Goal: Transaction & Acquisition: Purchase product/service

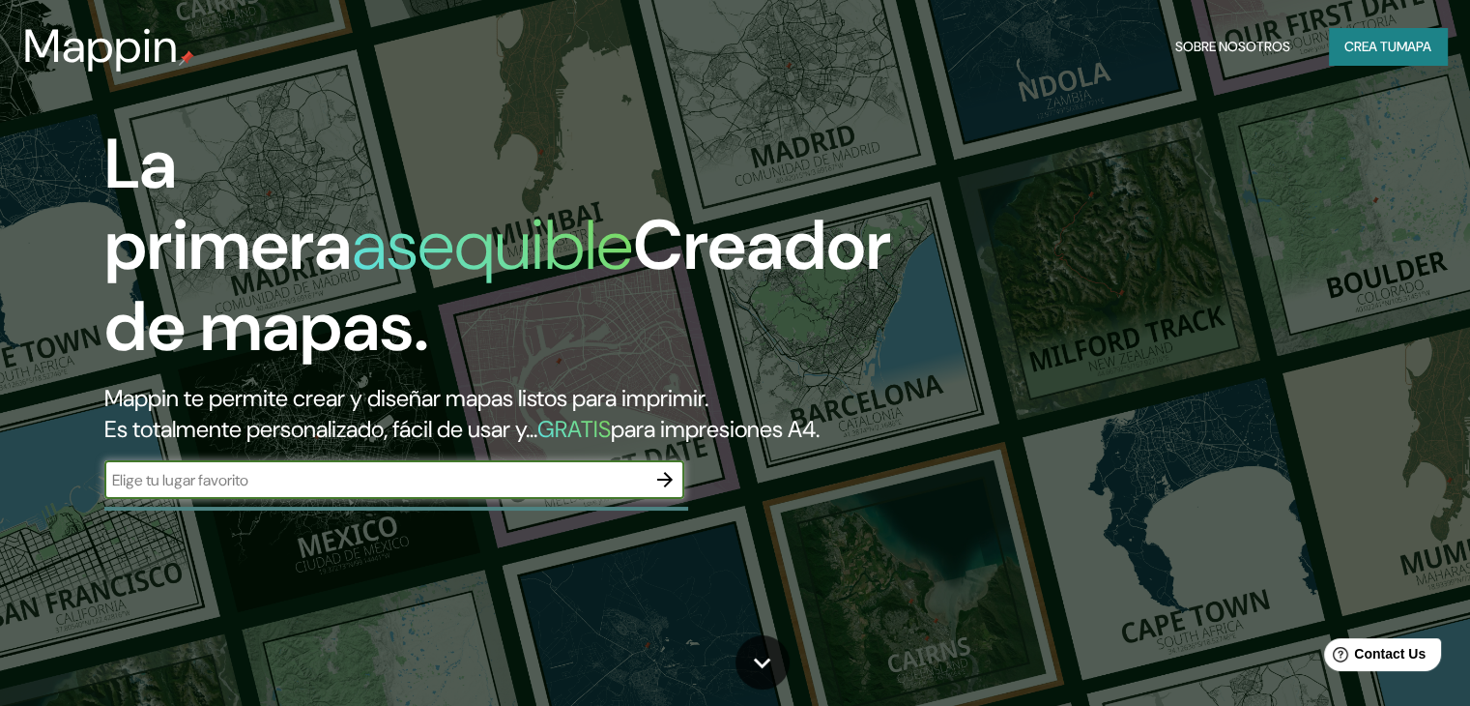
click at [428, 491] on input "text" at bounding box center [374, 480] width 541 height 22
type input "cobija,[PERSON_NAME] [GEOGRAPHIC_DATA]"
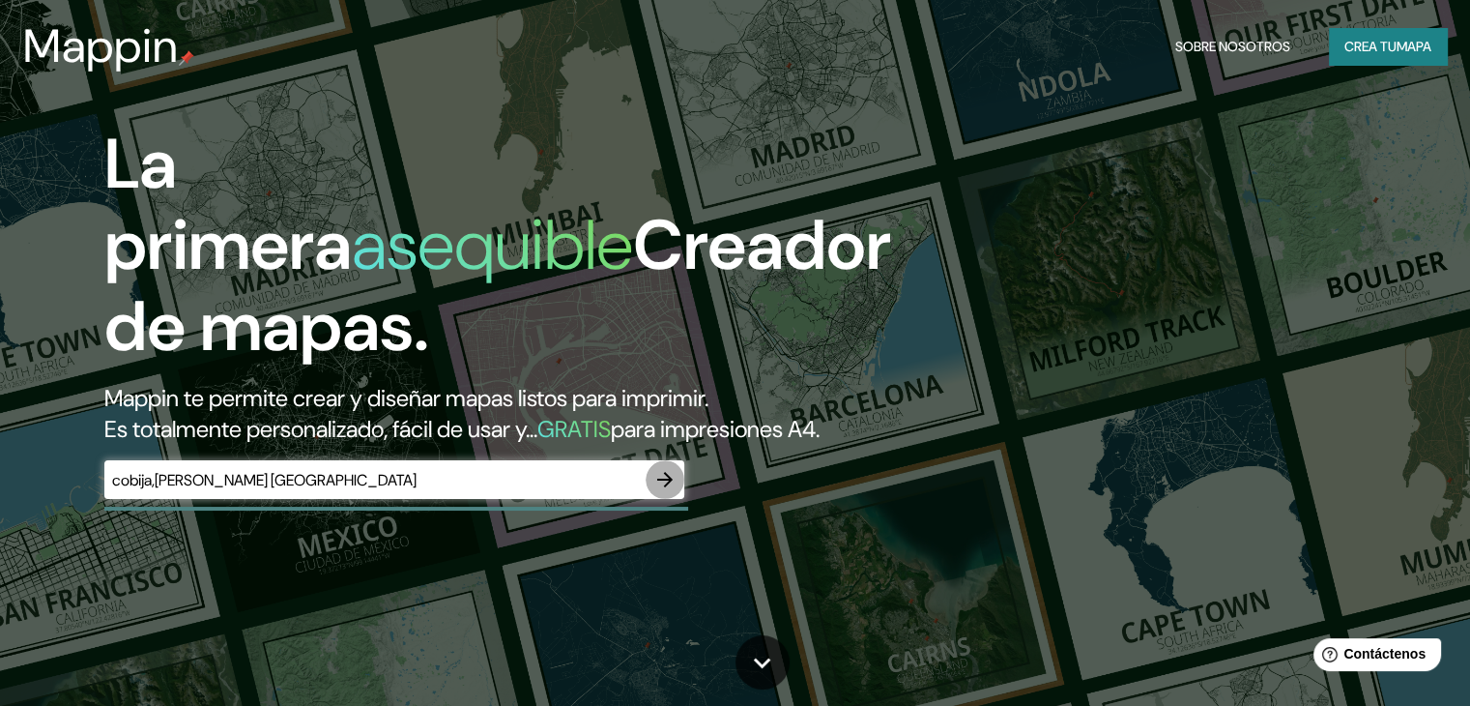
click at [662, 491] on icon "button" at bounding box center [664, 479] width 23 height 23
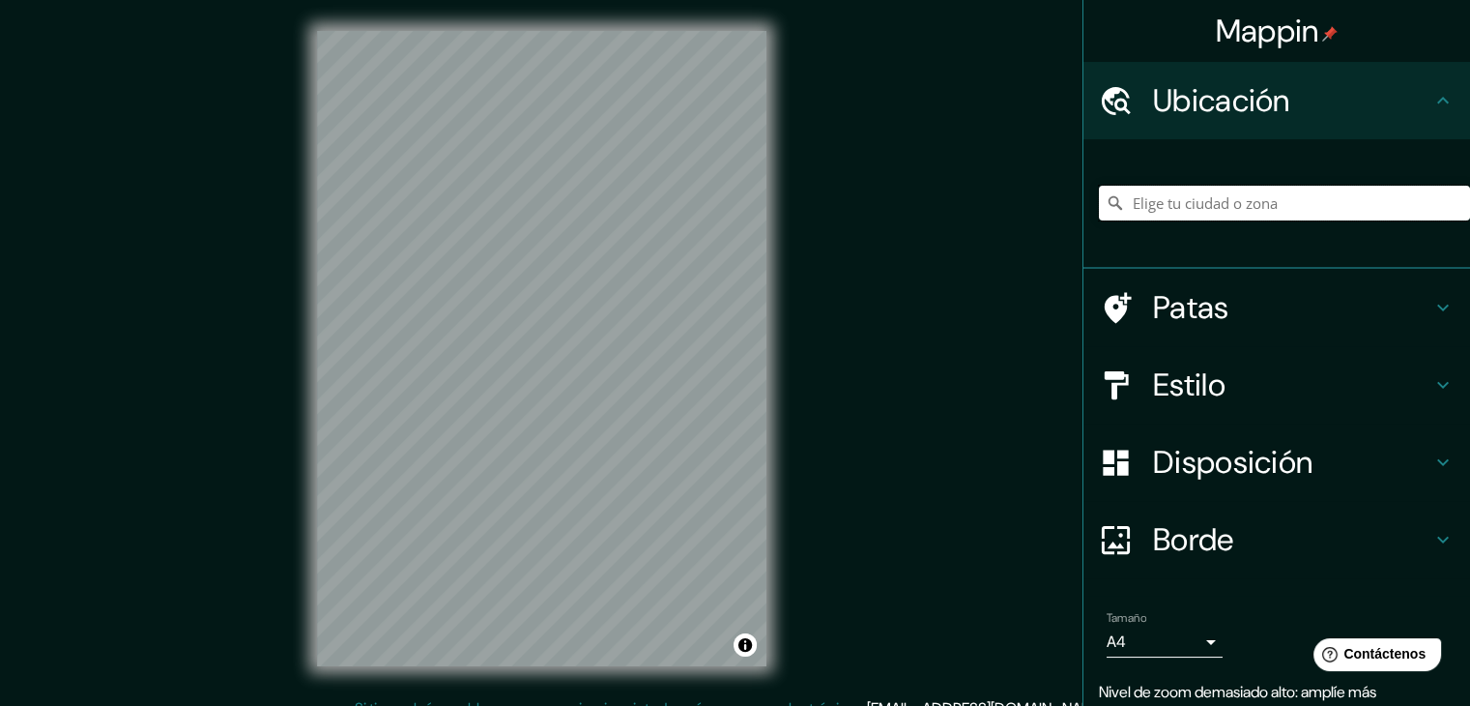
click at [1199, 205] on input "Elige tu ciudad o zona" at bounding box center [1284, 203] width 371 height 35
click at [1342, 199] on input "Departamento [PERSON_NAME], [GEOGRAPHIC_DATA]" at bounding box center [1284, 203] width 371 height 35
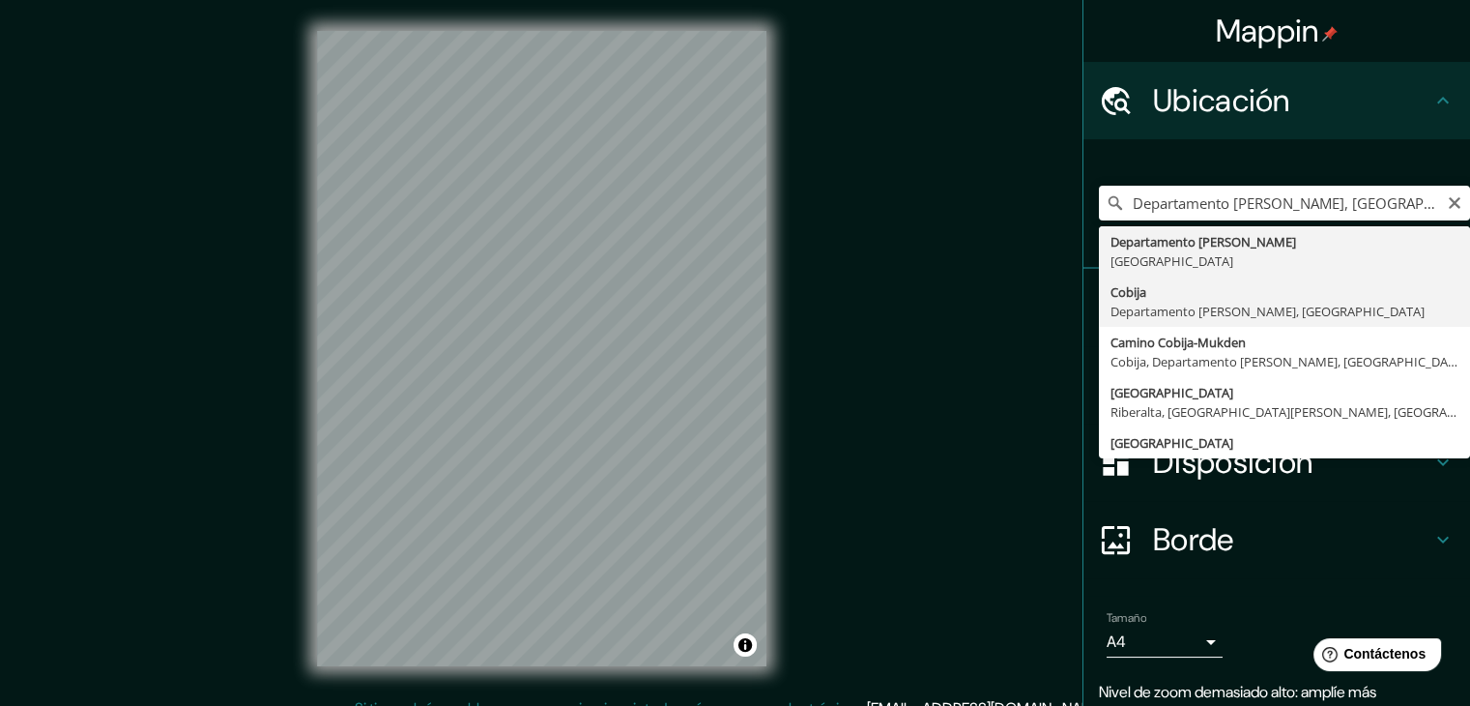
type input "Cobija, Departamento [PERSON_NAME], [GEOGRAPHIC_DATA]"
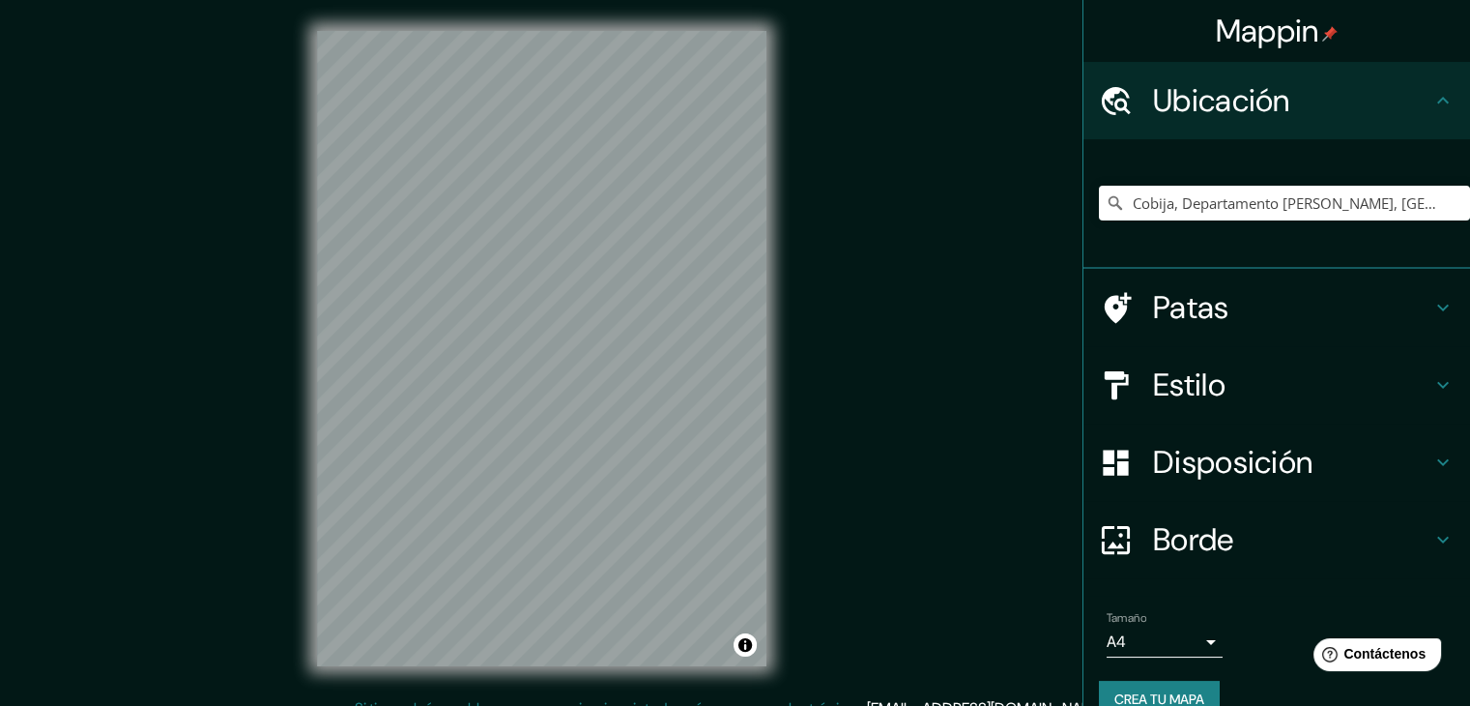
click at [1432, 381] on icon at bounding box center [1443, 384] width 23 height 23
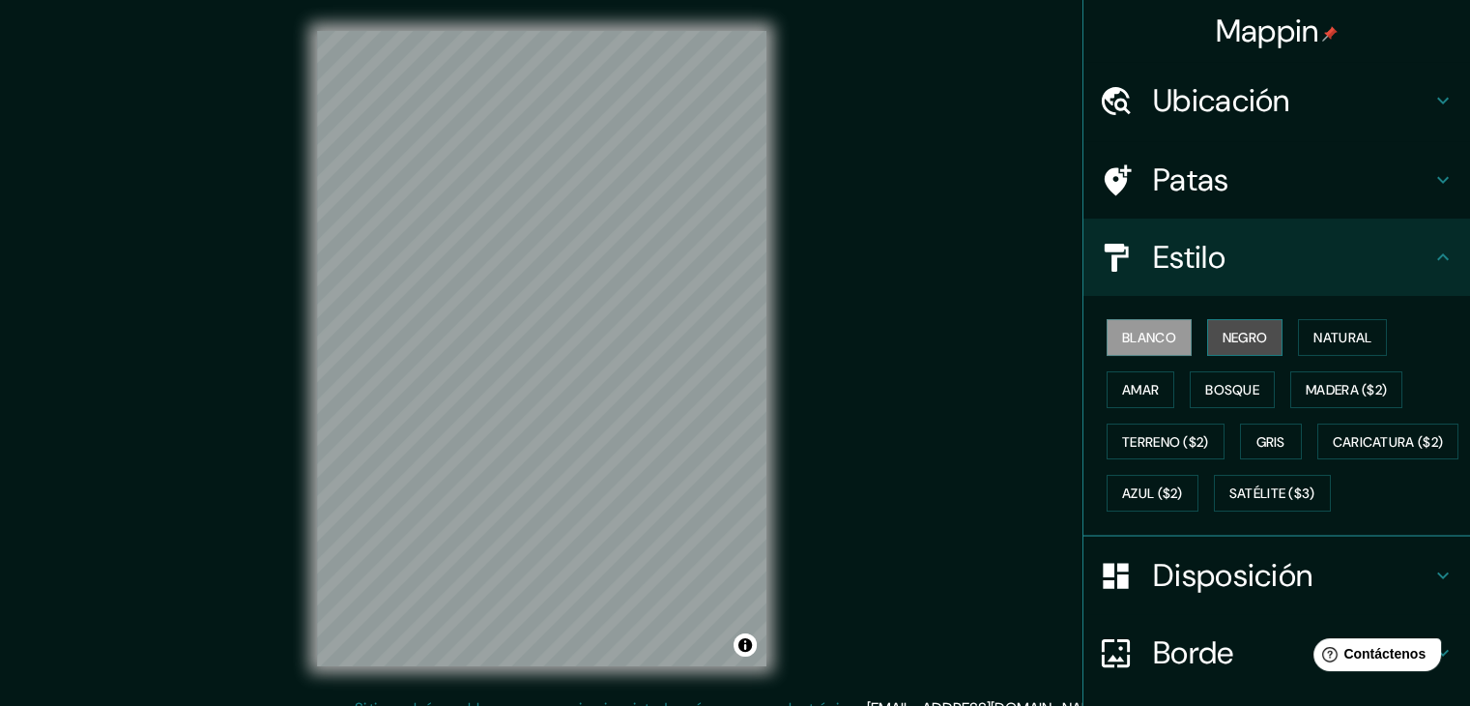
click at [1239, 345] on font "Negro" at bounding box center [1245, 337] width 45 height 17
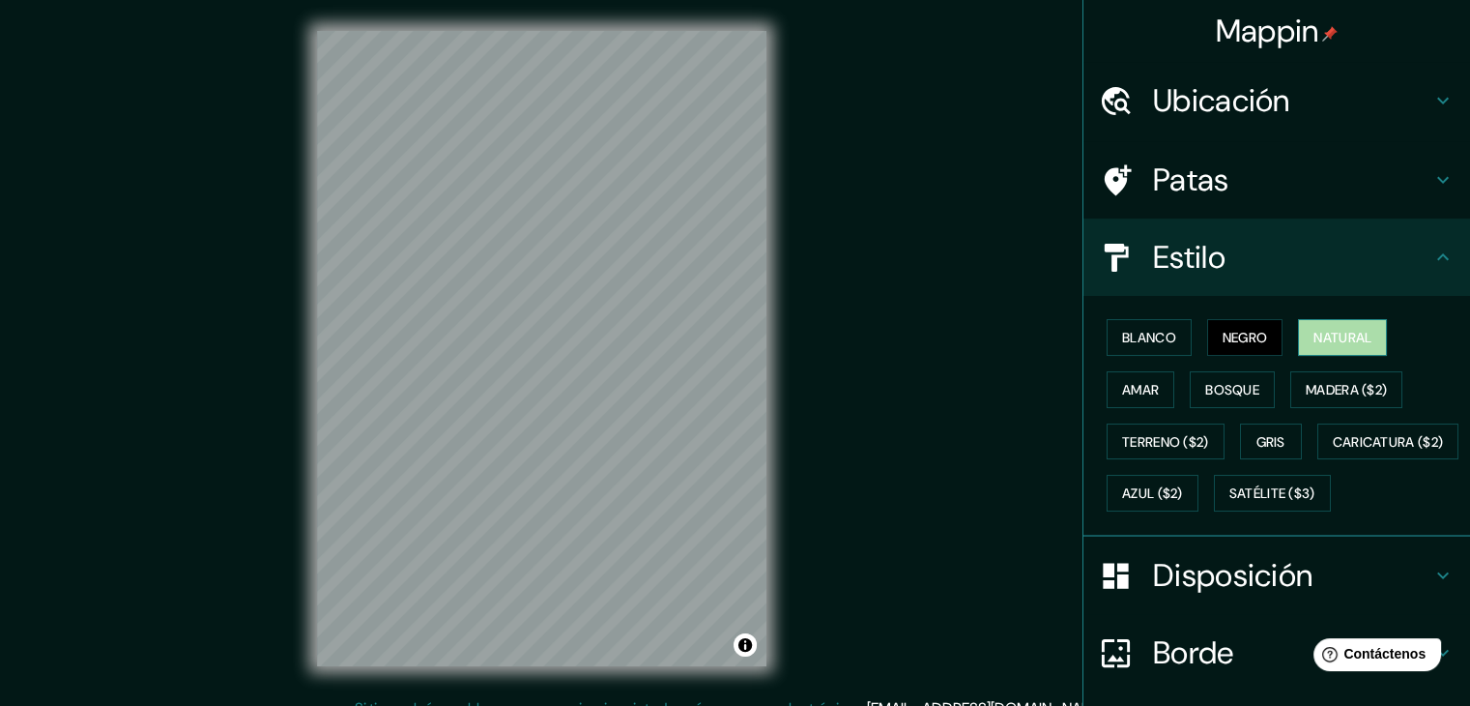
click at [1314, 325] on font "Natural" at bounding box center [1343, 337] width 58 height 25
click at [1127, 392] on font "Amar" at bounding box center [1140, 389] width 37 height 17
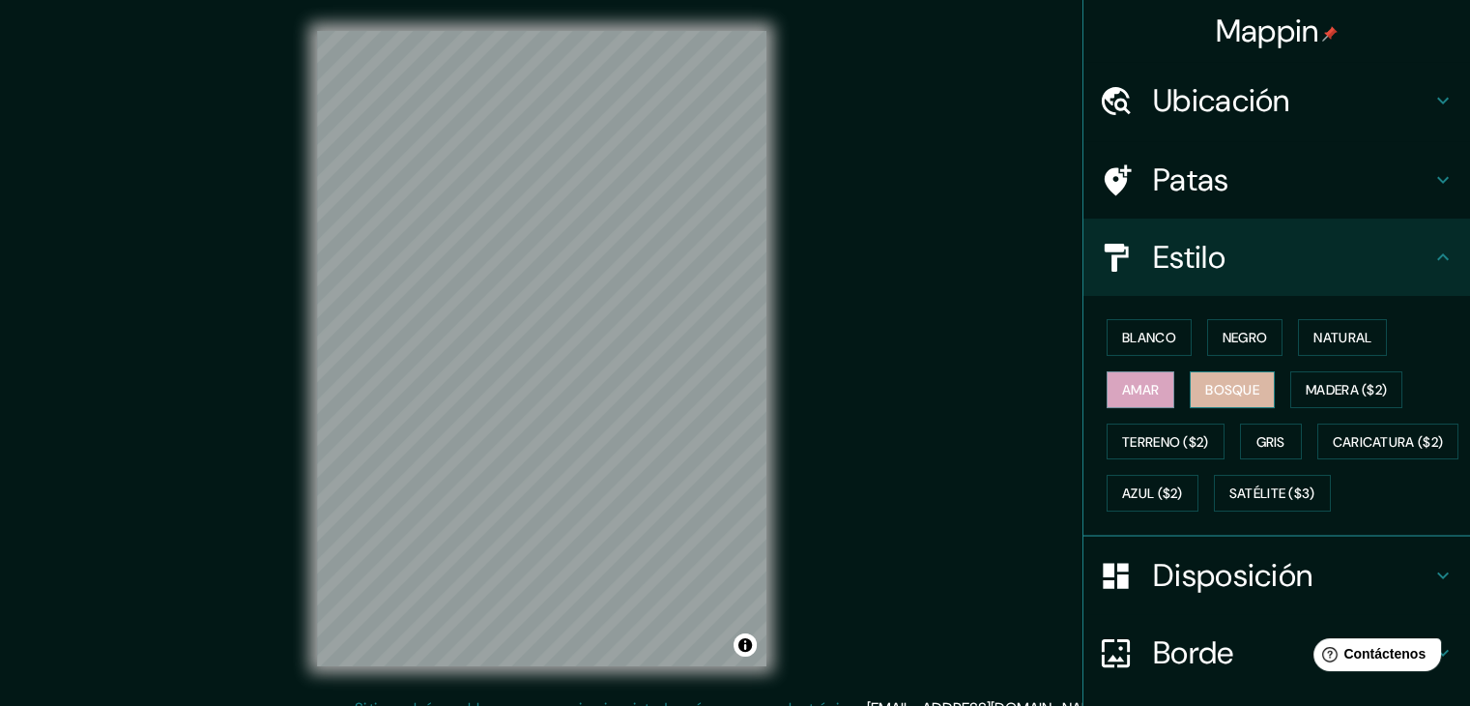
click at [1205, 386] on font "Bosque" at bounding box center [1232, 389] width 54 height 17
click at [1307, 389] on font "Madera ($2)" at bounding box center [1346, 389] width 81 height 17
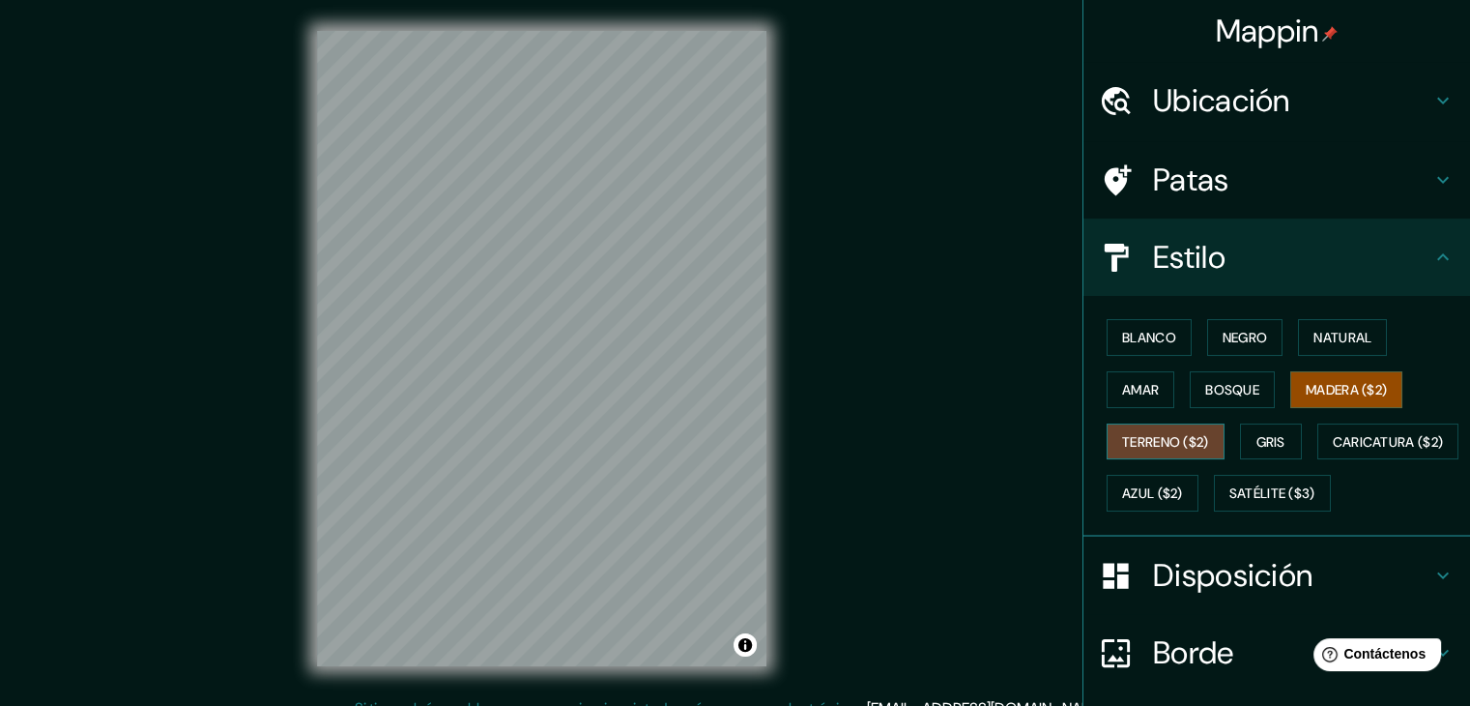
click at [1161, 436] on font "Terreno ($2)" at bounding box center [1165, 441] width 87 height 17
click at [1257, 429] on font "Gris" at bounding box center [1271, 441] width 29 height 25
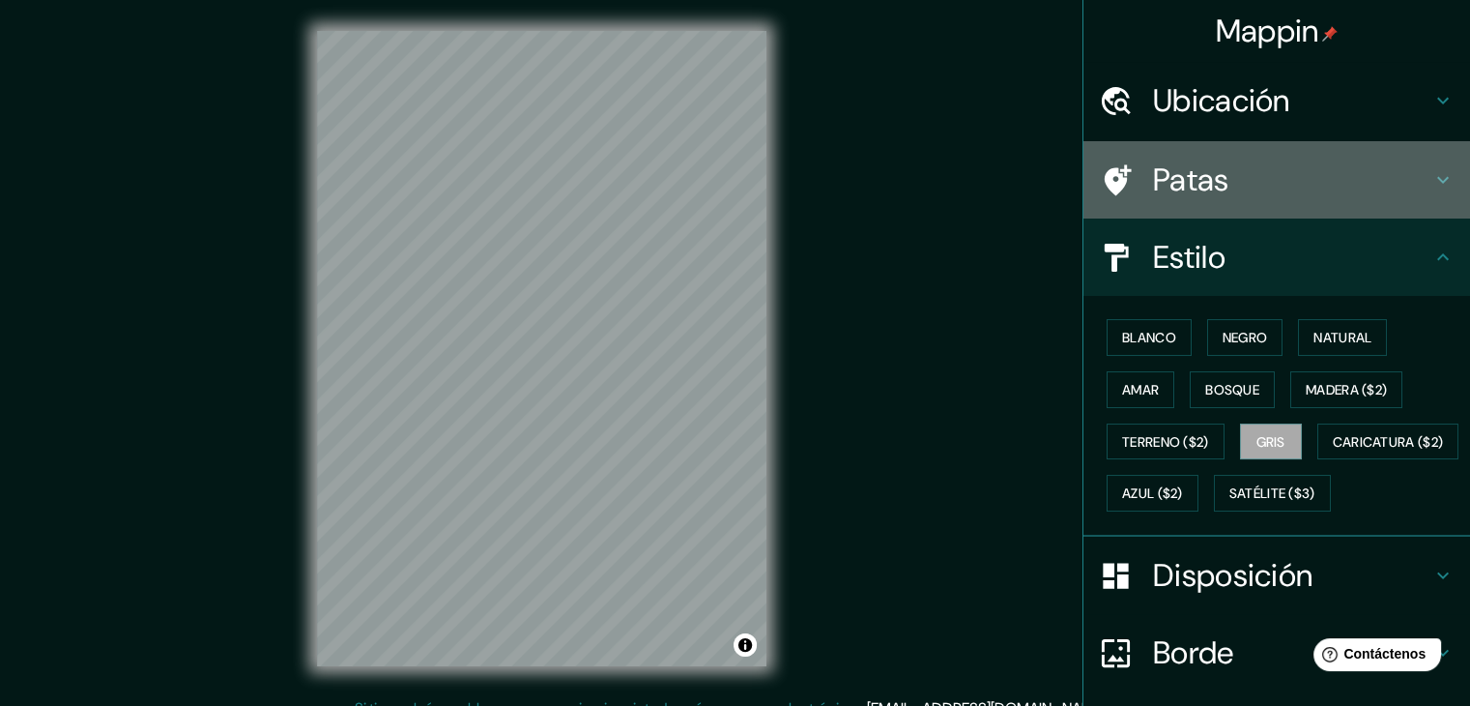
click at [1432, 177] on icon at bounding box center [1443, 179] width 23 height 23
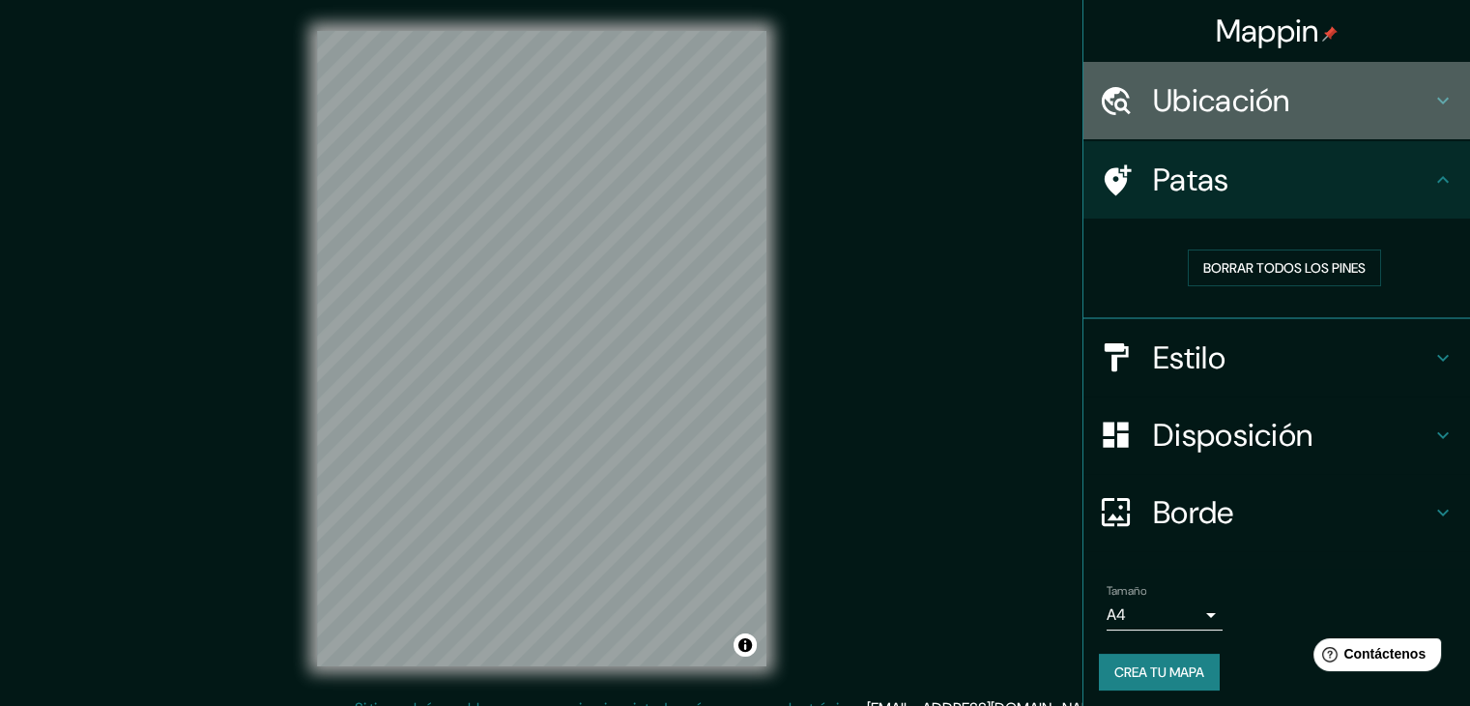
click at [1432, 95] on icon at bounding box center [1443, 100] width 23 height 23
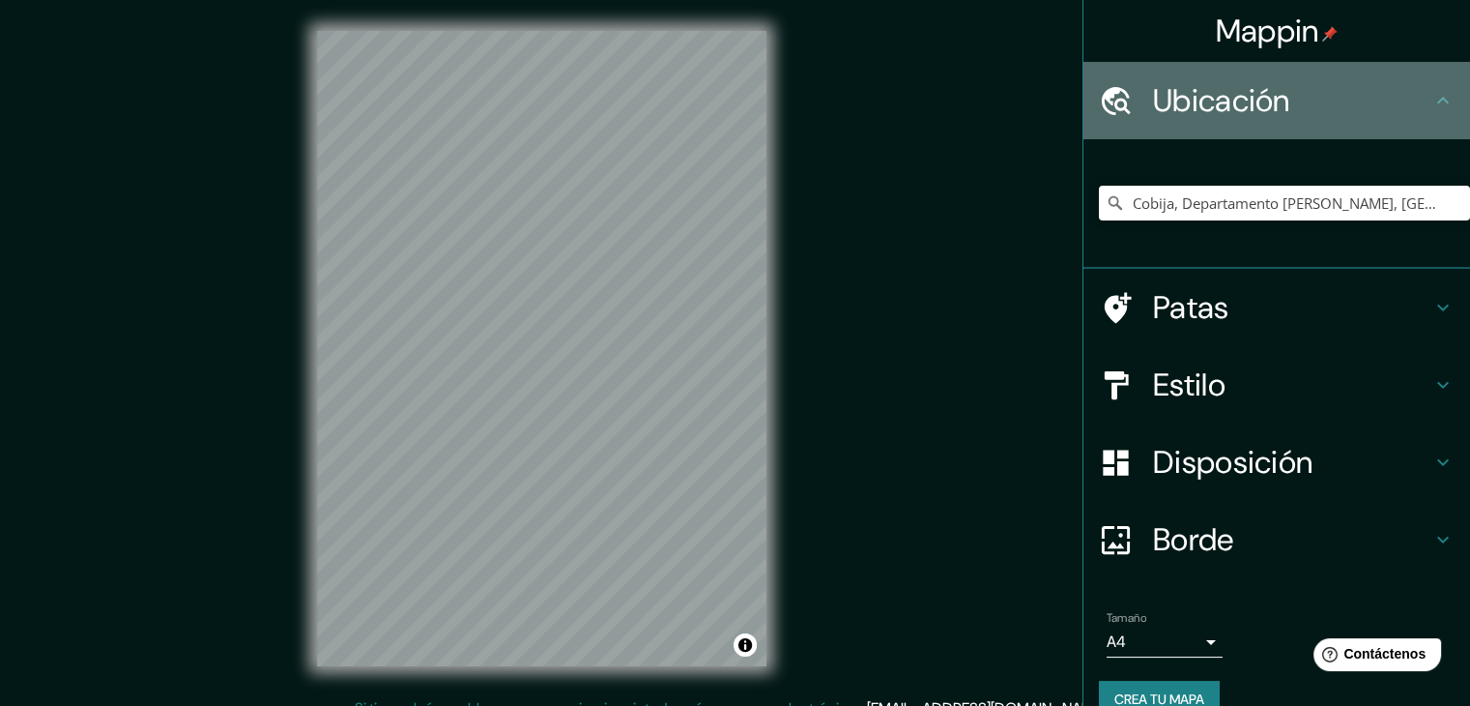
click at [1432, 95] on icon at bounding box center [1443, 100] width 23 height 23
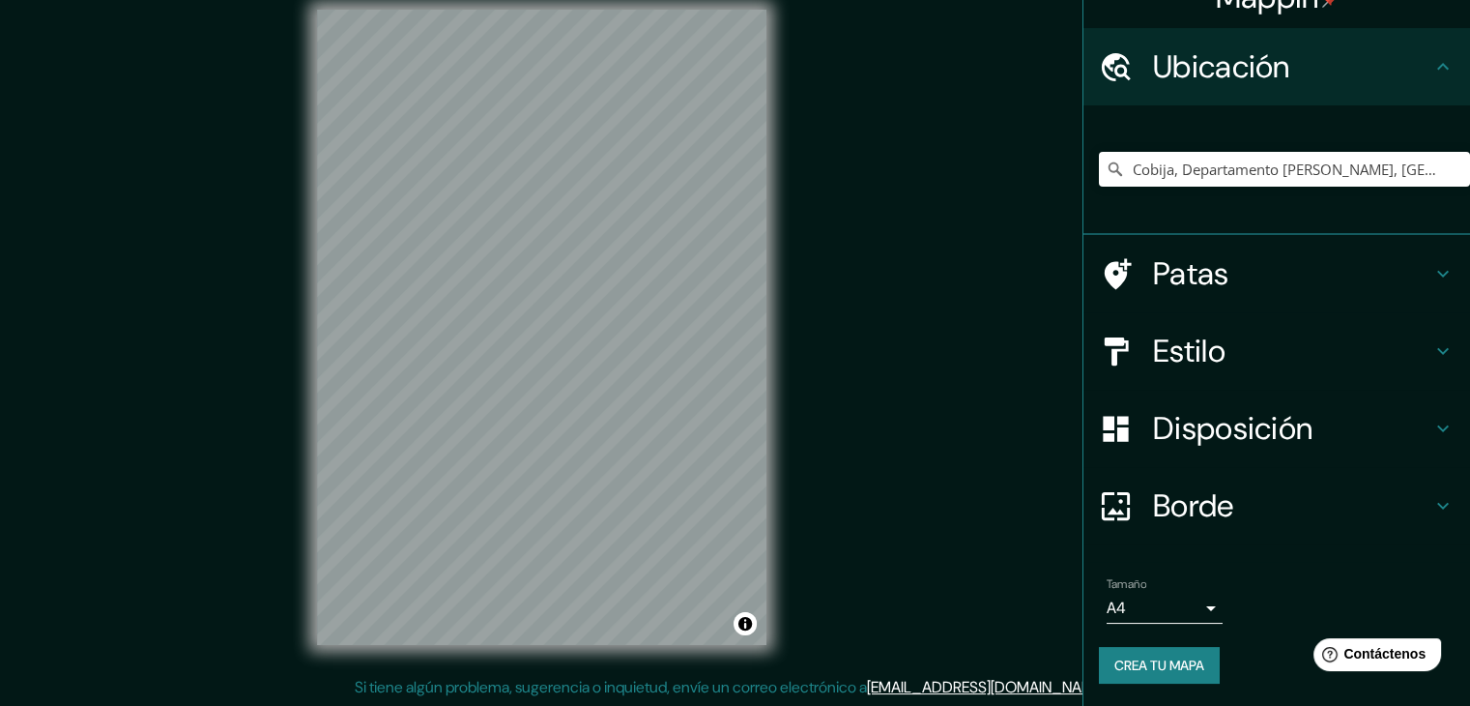
scroll to position [22, 0]
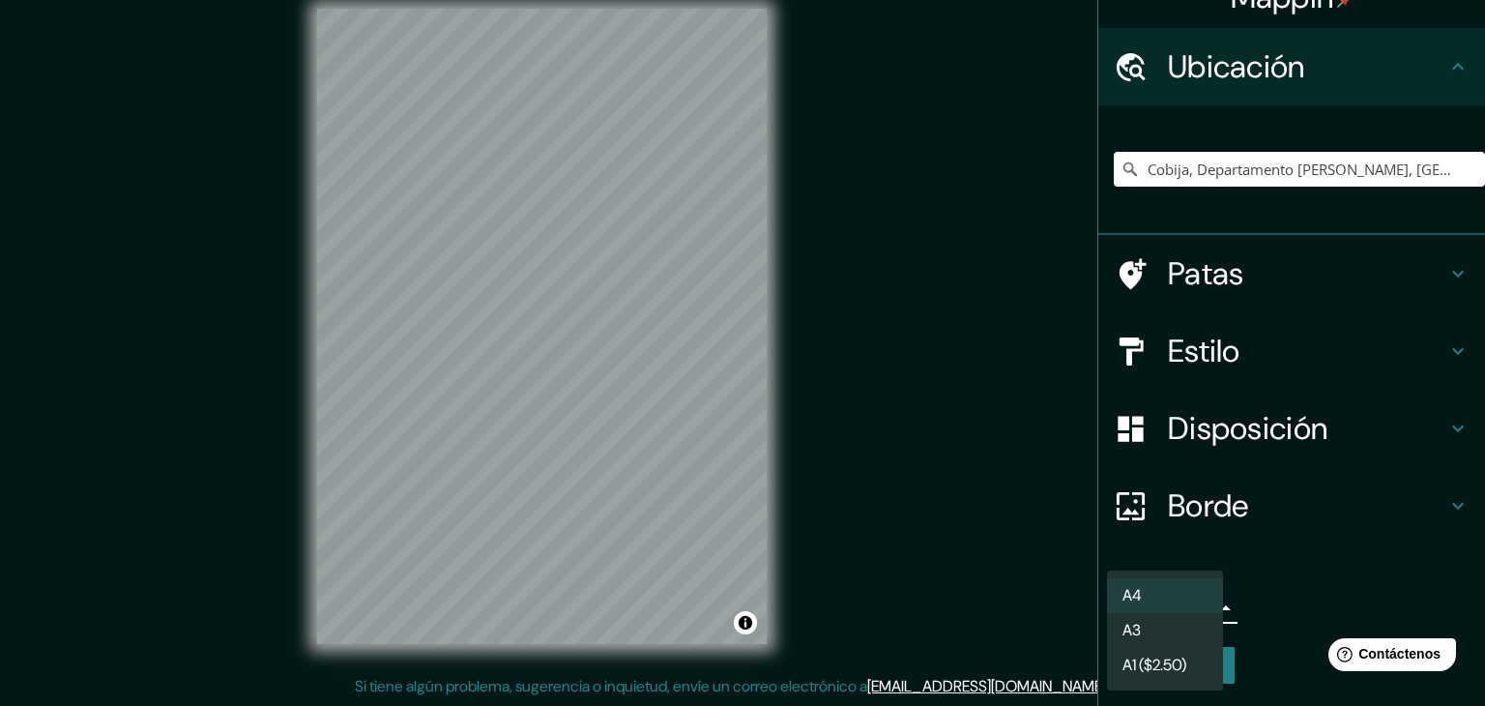
click at [1191, 606] on body "Mappin Ubicación Cobija, [GEOGRAPHIC_DATA][PERSON_NAME], [GEOGRAPHIC_DATA] Pata…" at bounding box center [742, 331] width 1485 height 706
click at [1170, 621] on li "A3" at bounding box center [1165, 632] width 116 height 36
type input "a4"
